Goal: Task Accomplishment & Management: Manage account settings

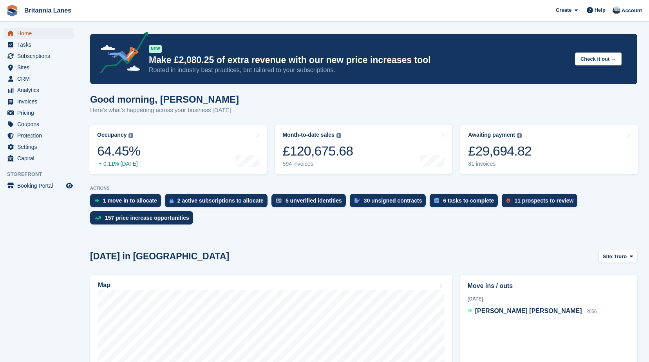
click at [38, 35] on span "Home" at bounding box center [40, 33] width 47 height 11
click at [413, 97] on div "Good morning, John Here's what's happening across your business today" at bounding box center [363, 109] width 547 height 30
click at [493, 141] on div "Awaiting payment The total outstanding balance on all open invoices. £29,694.82…" at bounding box center [499, 150] width 63 height 36
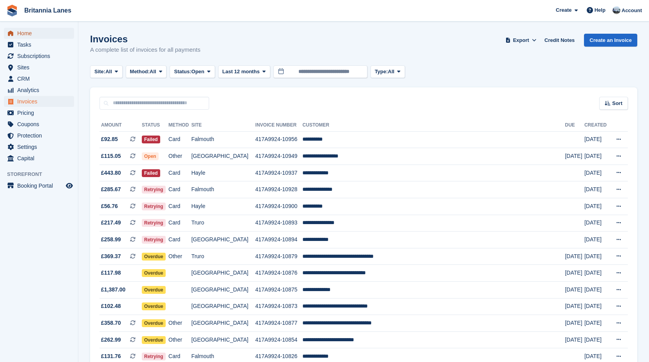
click at [16, 29] on link "Home" at bounding box center [39, 33] width 70 height 11
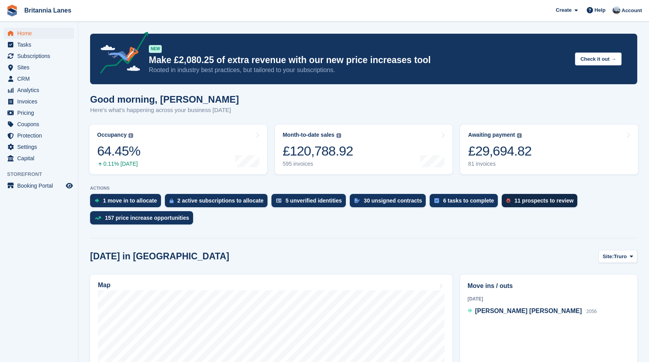
click at [540, 199] on div "11 prospects to review" at bounding box center [543, 200] width 59 height 6
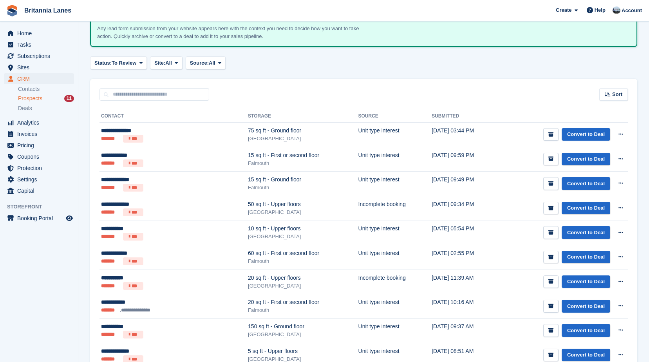
scroll to position [122, 0]
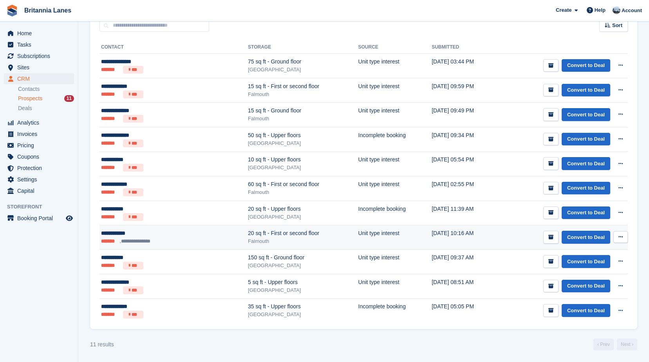
click at [131, 240] on li "**********" at bounding box center [137, 241] width 34 height 8
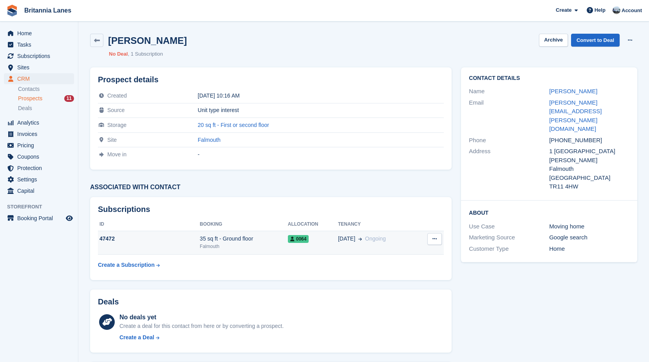
click at [236, 240] on div "35 sq ft - Ground floor" at bounding box center [244, 239] width 88 height 8
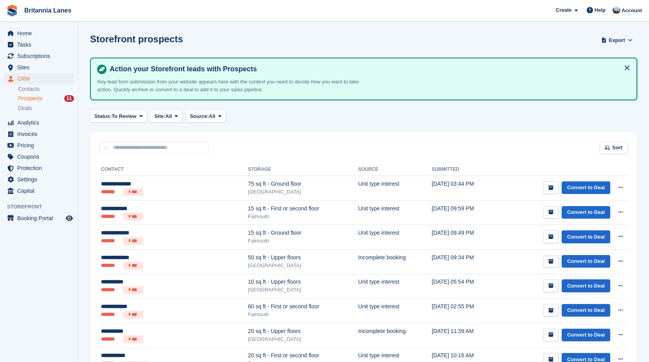
scroll to position [122, 0]
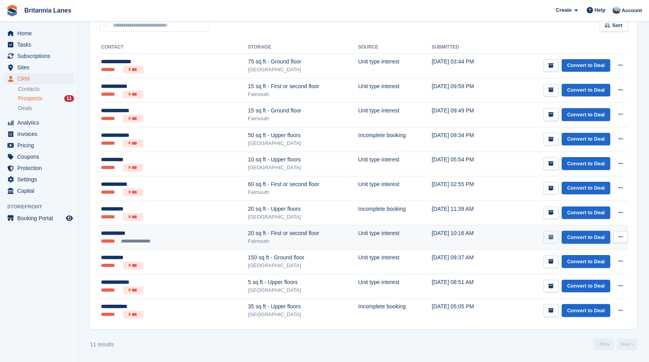
click at [551, 235] on icon "submit" at bounding box center [551, 237] width 5 height 5
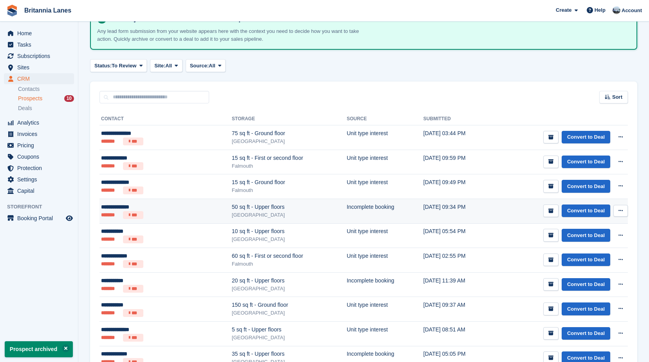
scroll to position [98, 0]
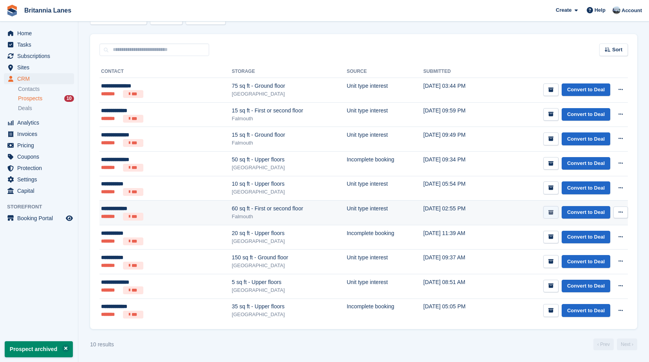
click at [549, 212] on icon "submit" at bounding box center [551, 212] width 5 height 5
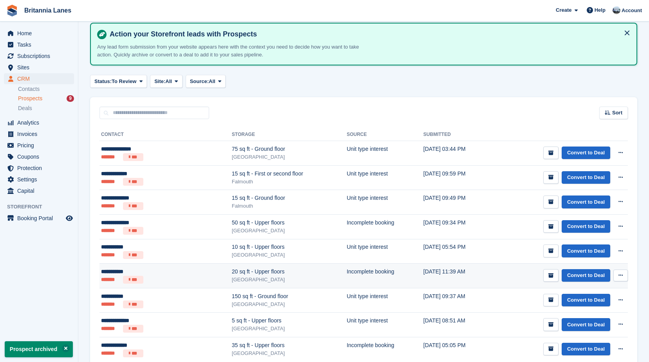
scroll to position [74, 0]
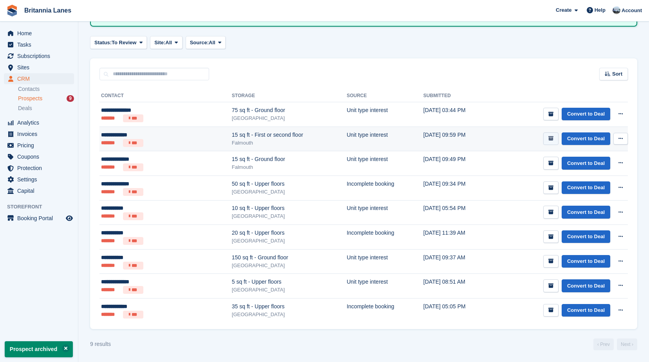
click at [551, 135] on button "submit" at bounding box center [550, 138] width 15 height 13
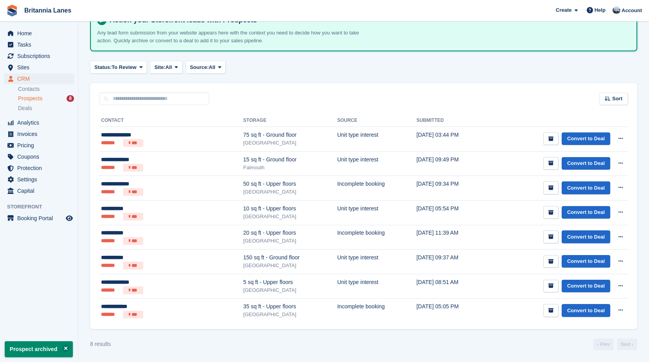
scroll to position [0, 0]
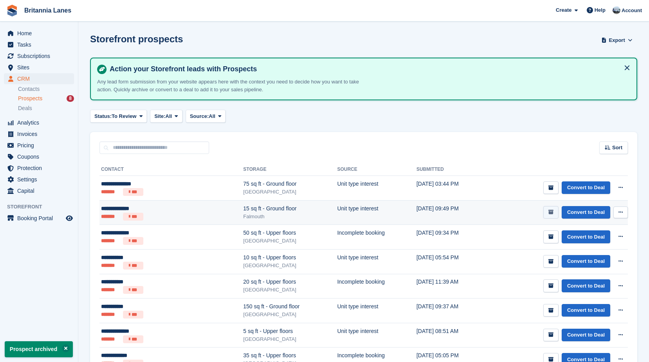
click at [552, 210] on icon "submit" at bounding box center [551, 212] width 5 height 5
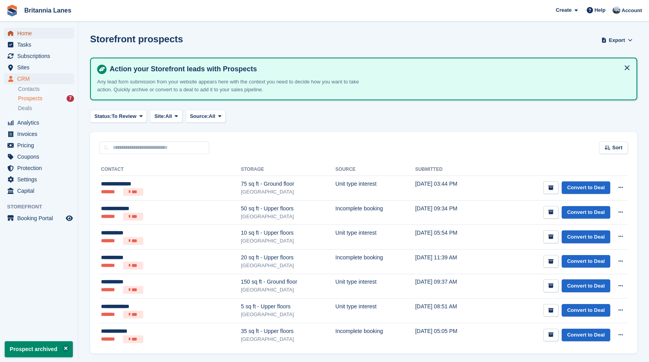
click at [31, 29] on span "Home" at bounding box center [40, 33] width 47 height 11
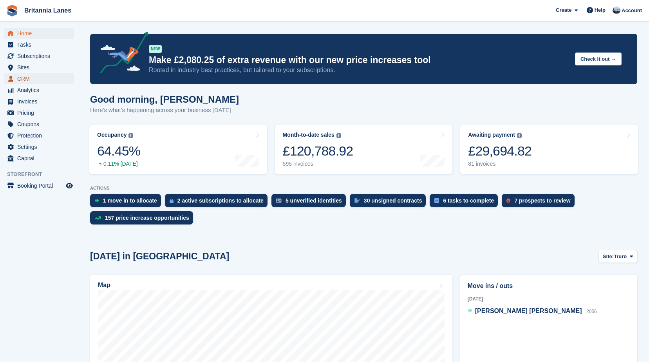
click at [27, 80] on span "CRM" at bounding box center [40, 78] width 47 height 11
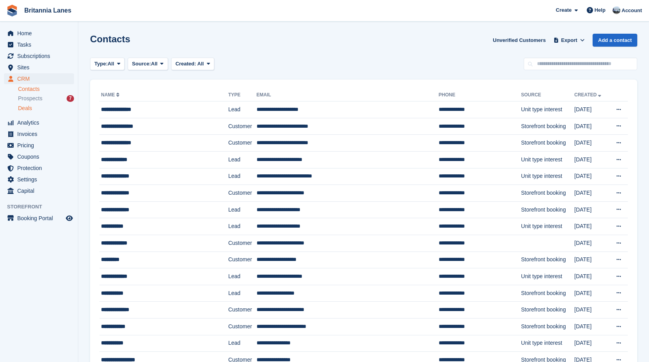
click at [42, 110] on div "Deals" at bounding box center [46, 108] width 56 height 7
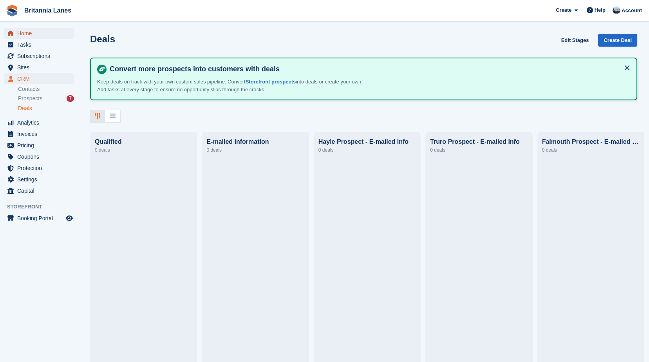
click at [38, 35] on span "Home" at bounding box center [40, 33] width 47 height 11
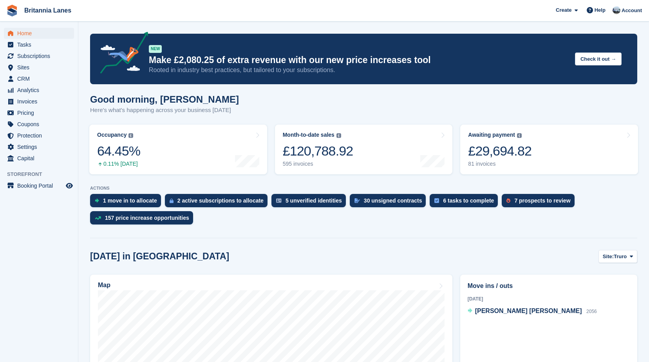
click at [368, 106] on div "Good morning, [PERSON_NAME] Here's what's happening across your business [DATE]" at bounding box center [363, 109] width 547 height 30
click at [364, 197] on div "30 unsigned contracts" at bounding box center [393, 200] width 58 height 6
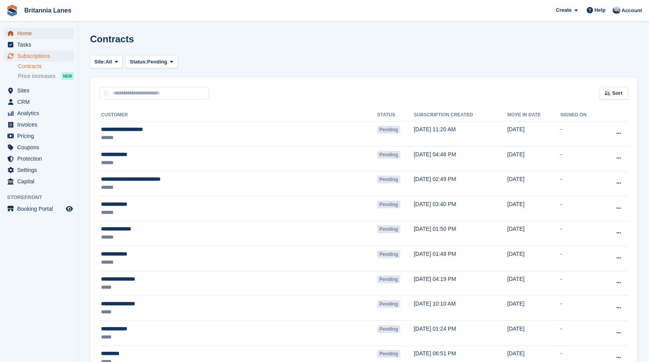
click at [38, 31] on span "Home" at bounding box center [40, 33] width 47 height 11
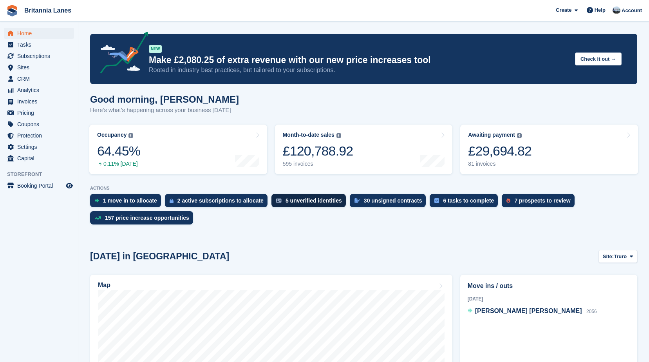
click at [310, 206] on div "5 unverified identities" at bounding box center [309, 200] width 74 height 13
click at [296, 200] on div "5 unverified identities" at bounding box center [314, 200] width 56 height 6
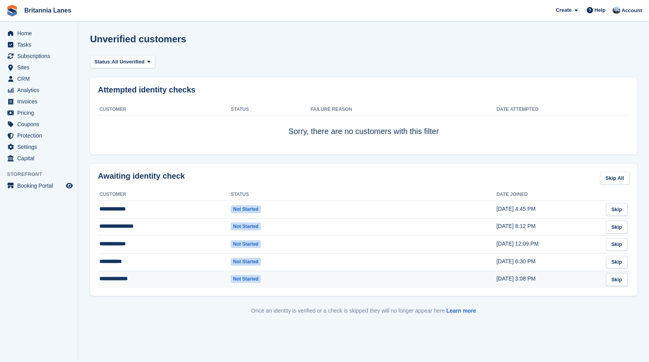
click at [207, 277] on td "**********" at bounding box center [164, 279] width 133 height 17
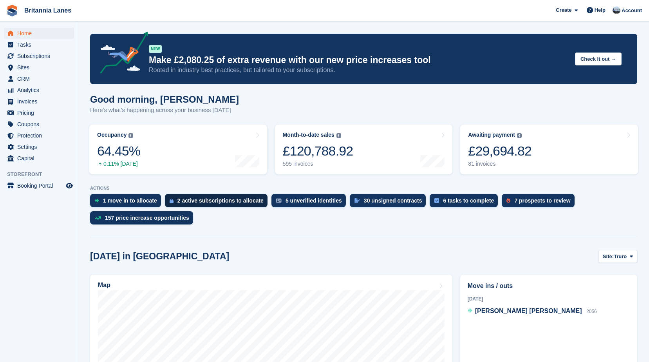
click at [227, 202] on div "2 active subscriptions to allocate" at bounding box center [221, 200] width 86 height 6
click at [103, 203] on div "1 move in to allocate" at bounding box center [125, 200] width 71 height 13
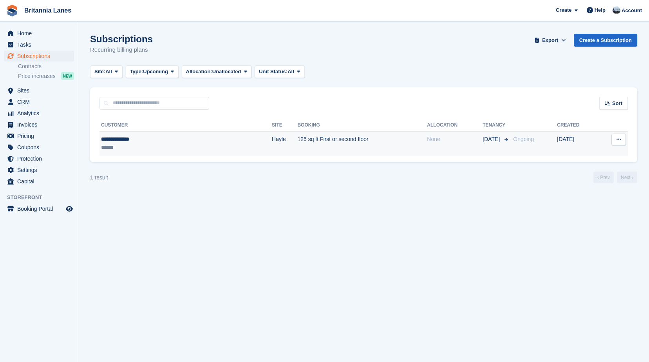
click at [139, 138] on div "**********" at bounding box center [147, 139] width 93 height 8
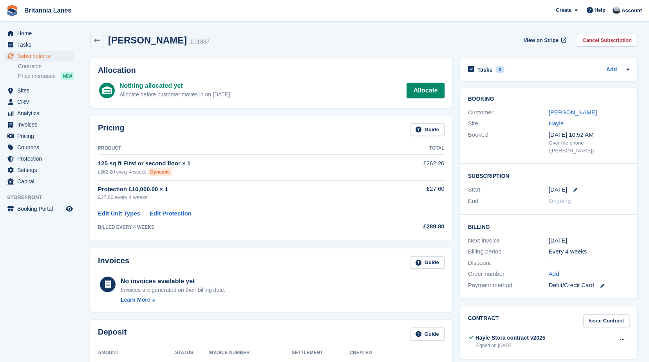
click at [238, 95] on div "Nothing allocated yet Allocate before customer moves in on 11 Sep Allocate" at bounding box center [282, 90] width 325 height 19
drag, startPoint x: 232, startPoint y: 96, endPoint x: 149, endPoint y: 98, distance: 82.3
click at [149, 98] on div "Nothing allocated yet Allocate before customer moves in on 11 Sep Allocate" at bounding box center [282, 90] width 325 height 19
drag, startPoint x: 149, startPoint y: 98, endPoint x: 247, endPoint y: 93, distance: 97.7
click at [247, 94] on div "Nothing allocated yet Allocate before customer moves in on 11 Sep Allocate" at bounding box center [282, 90] width 325 height 19
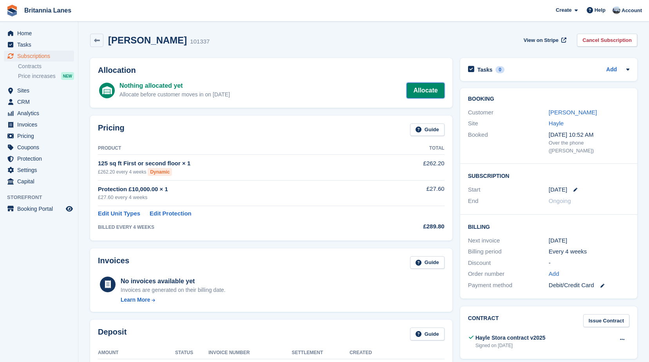
click at [432, 89] on link "Allocate" at bounding box center [426, 91] width 38 height 16
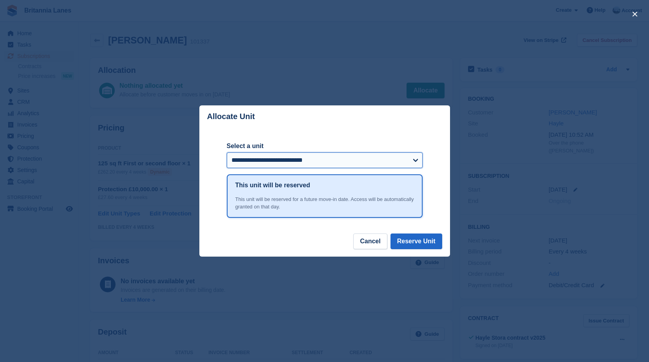
click at [282, 158] on select "**********" at bounding box center [325, 160] width 196 height 16
click at [288, 159] on select "**********" at bounding box center [325, 160] width 196 height 16
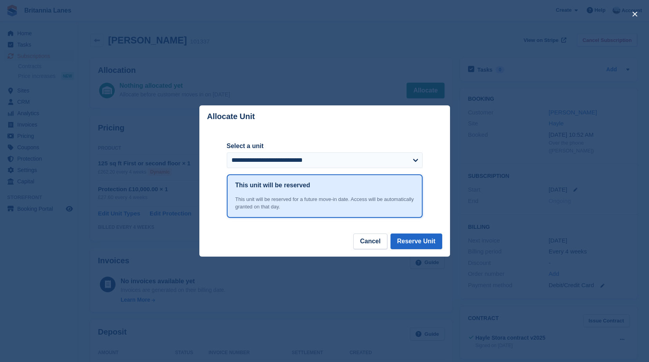
click at [272, 84] on div "close" at bounding box center [324, 181] width 649 height 362
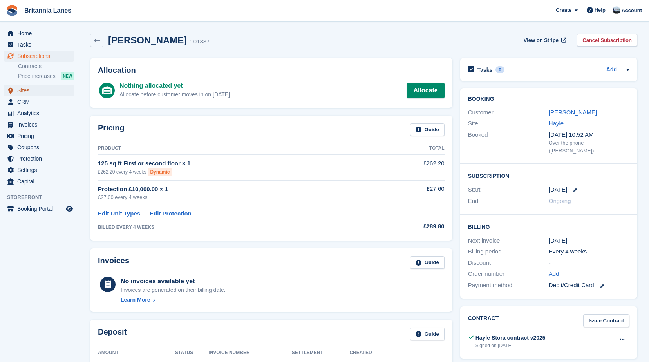
click at [36, 88] on span "Sites" at bounding box center [40, 90] width 47 height 11
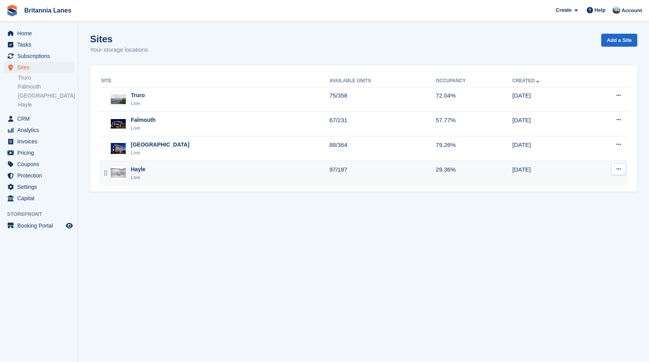
click at [170, 179] on div "Hayle Live" at bounding box center [215, 173] width 228 height 16
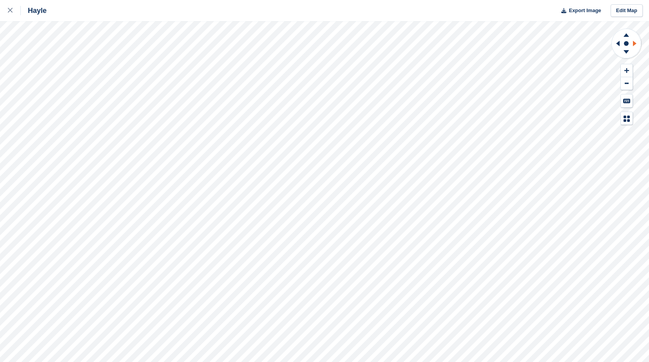
click at [634, 45] on icon at bounding box center [635, 43] width 4 height 5
click at [615, 43] on icon at bounding box center [617, 43] width 10 height 20
click at [100, 74] on div "Hayle Export Image Edit Map" at bounding box center [324, 181] width 649 height 362
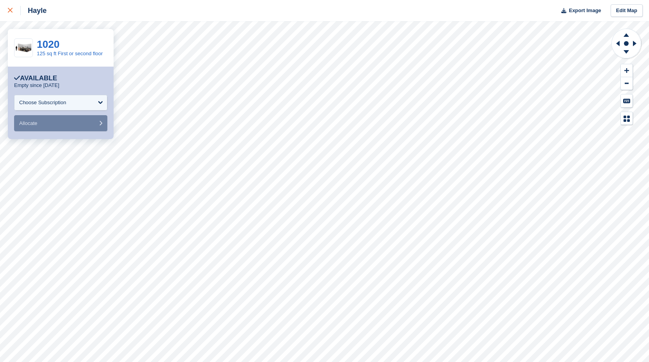
click at [14, 15] on div at bounding box center [14, 10] width 13 height 9
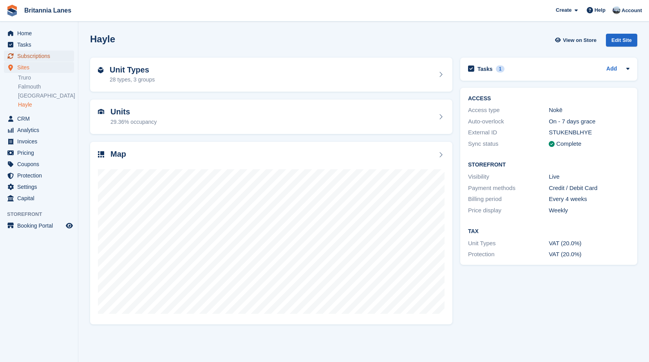
click at [41, 56] on span "Subscriptions" at bounding box center [40, 56] width 47 height 11
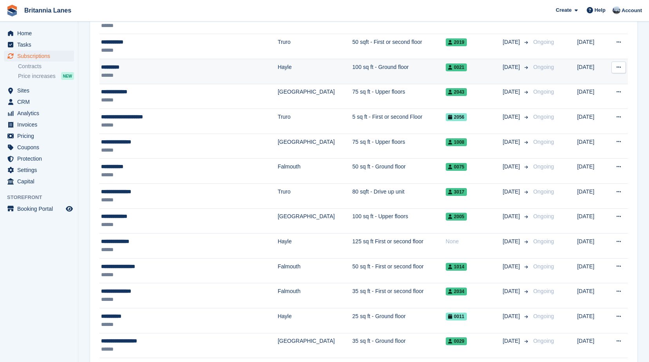
scroll to position [549, 0]
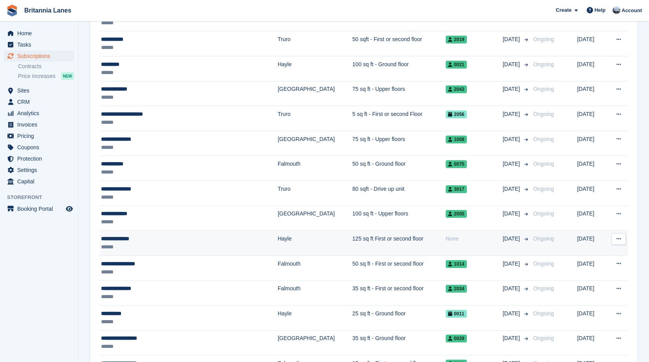
click at [152, 238] on div "**********" at bounding box center [168, 239] width 135 height 8
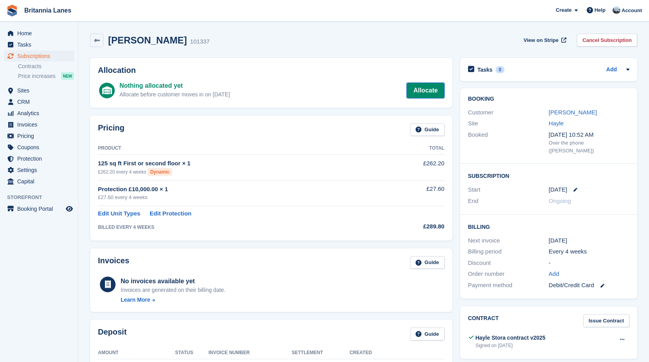
click at [428, 94] on link "Allocate" at bounding box center [426, 91] width 38 height 16
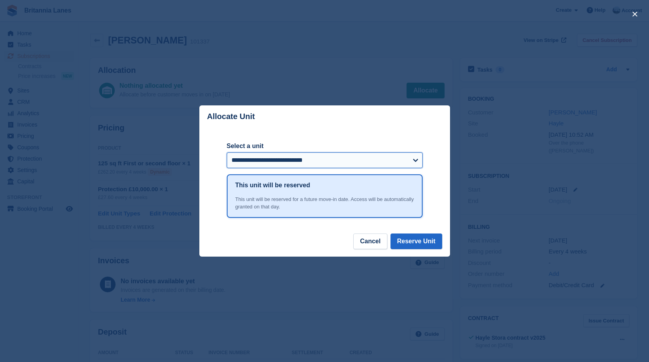
click at [271, 160] on select "**********" at bounding box center [325, 160] width 196 height 16
select select "*****"
click at [227, 153] on select "**********" at bounding box center [325, 160] width 196 height 16
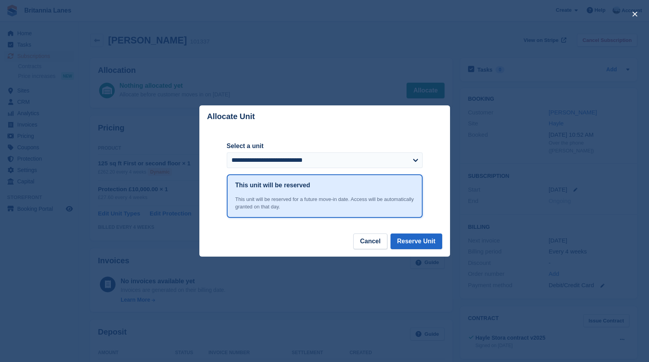
click at [300, 245] on footer "Cancel Reserve Unit" at bounding box center [324, 245] width 251 height 23
click at [409, 243] on button "Reserve Unit" at bounding box center [417, 242] width 52 height 16
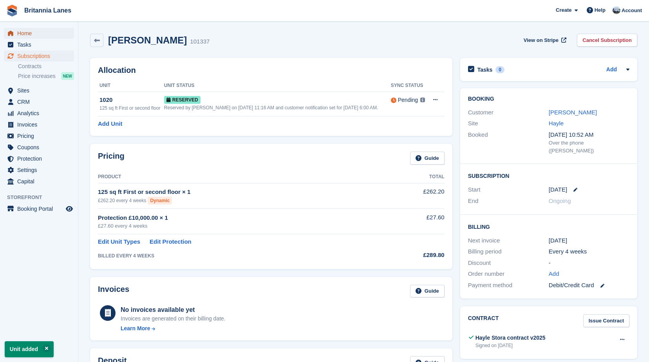
click at [36, 33] on span "Home" at bounding box center [40, 33] width 47 height 11
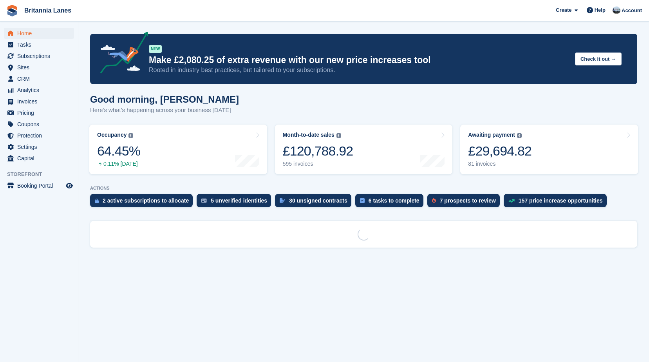
click at [331, 118] on div "Good morning, [PERSON_NAME] Here's what's happening across your business [DATE]" at bounding box center [363, 109] width 547 height 30
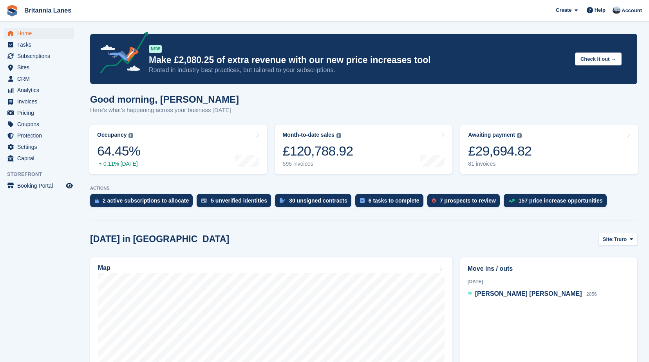
click at [411, 98] on div "Good morning, [PERSON_NAME] Here's what's happening across your business [DATE]" at bounding box center [363, 109] width 547 height 30
click at [122, 13] on span "Britannia Lanes Create Subscription Invoice Contact Deal Discount Page Help Cha…" at bounding box center [324, 10] width 649 height 21
click at [81, 18] on span "Britannia Lanes Create Subscription Invoice Contact Deal Discount Page Help Cha…" at bounding box center [324, 10] width 649 height 21
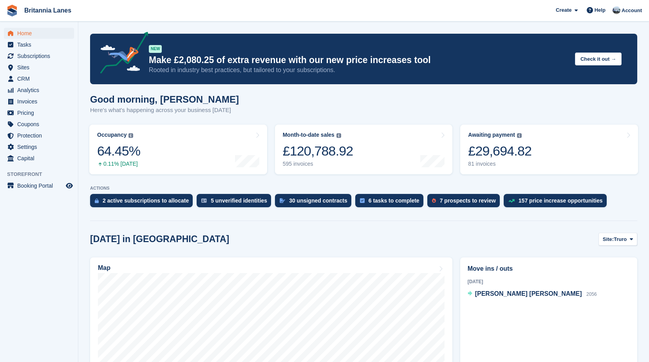
drag, startPoint x: 25, startPoint y: 33, endPoint x: 34, endPoint y: 40, distance: 11.6
click at [25, 33] on span "Home" at bounding box center [40, 33] width 47 height 11
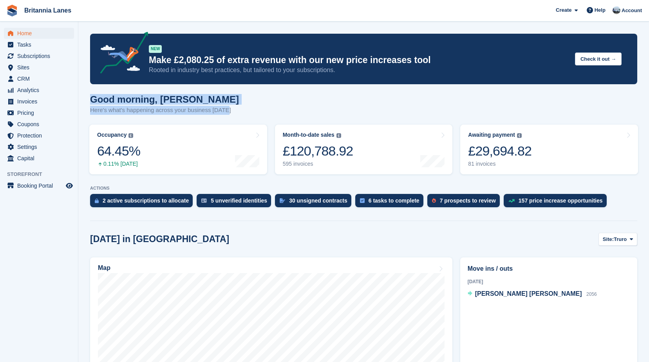
drag, startPoint x: 200, startPoint y: 115, endPoint x: 208, endPoint y: 101, distance: 16.1
drag, startPoint x: 208, startPoint y: 101, endPoint x: 148, endPoint y: 28, distance: 94.4
click at [208, 101] on h1 "Good morning, John" at bounding box center [164, 99] width 149 height 11
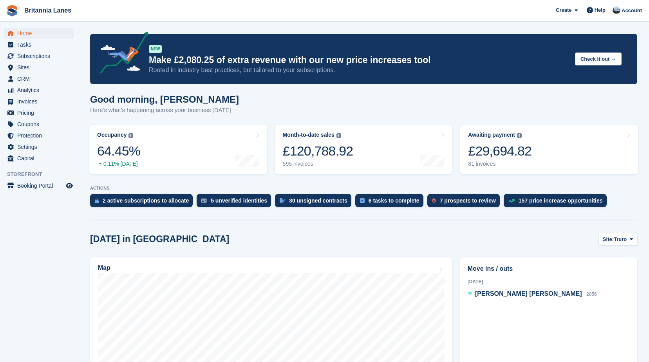
drag, startPoint x: 218, startPoint y: 101, endPoint x: 225, endPoint y: 109, distance: 9.7
click at [218, 101] on h1 "Good morning, John" at bounding box center [164, 99] width 149 height 11
click at [33, 30] on span "Home" at bounding box center [40, 33] width 47 height 11
